Goal: Transaction & Acquisition: Purchase product/service

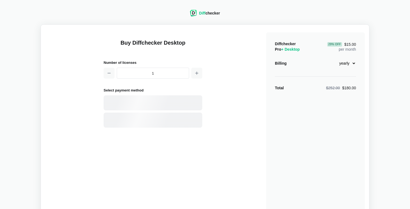
select select "desktop-yearly-180"
click at [167, 102] on div "Card" at bounding box center [162, 102] width 74 height 5
select select "[GEOGRAPHIC_DATA]"
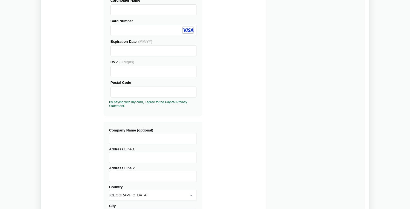
scroll to position [96, 0]
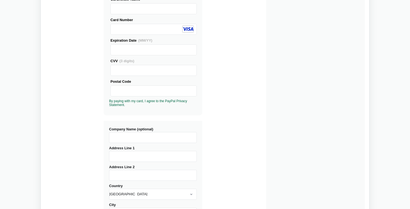
click at [137, 158] on input "Address Line 1" at bounding box center [153, 156] width 88 height 11
type input "157 FM 1246 W"
select select "[GEOGRAPHIC_DATA]"
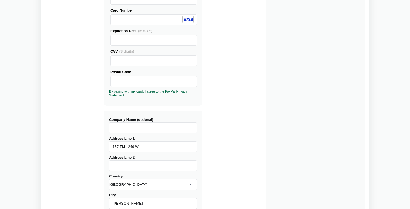
type input "[PERSON_NAME]"
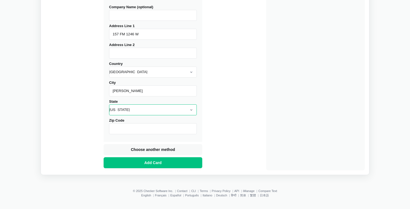
select select "[GEOGRAPHIC_DATA]"
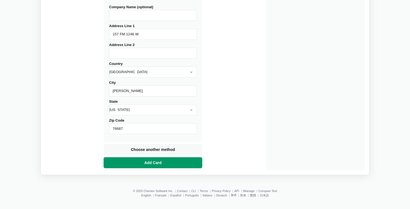
type input "76687"
click at [171, 160] on button "Add Card" at bounding box center [152, 162] width 99 height 11
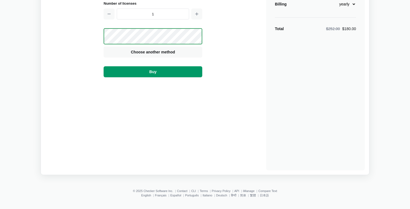
click at [177, 71] on button "Buy" at bounding box center [152, 71] width 99 height 11
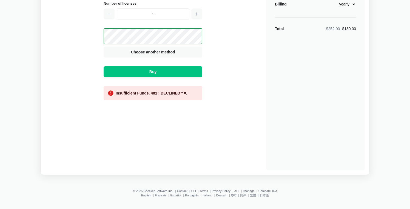
scroll to position [0, 0]
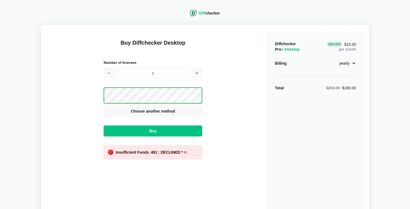
click at [343, 66] on select "monthly yearly" at bounding box center [344, 63] width 24 height 9
select select "desktop-monthly-21"
click at [332, 59] on select "monthly yearly" at bounding box center [344, 63] width 24 height 9
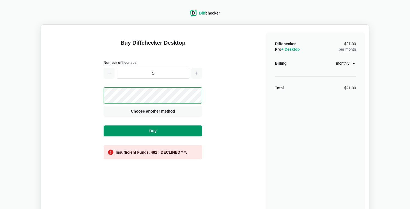
click at [187, 130] on button "Buy" at bounding box center [152, 130] width 99 height 11
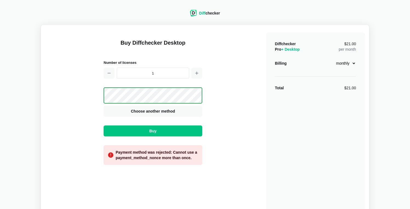
click at [76, 15] on div "Diff checker Buy Diffchecker Desktop Number of licenses 1 Visa MasterCard Union…" at bounding box center [204, 118] width 403 height 231
